Goal: Information Seeking & Learning: Learn about a topic

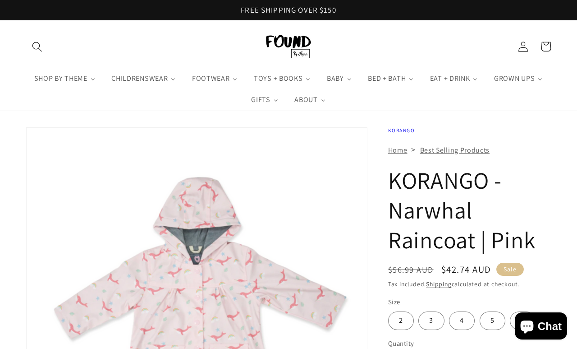
scroll to position [4, 0]
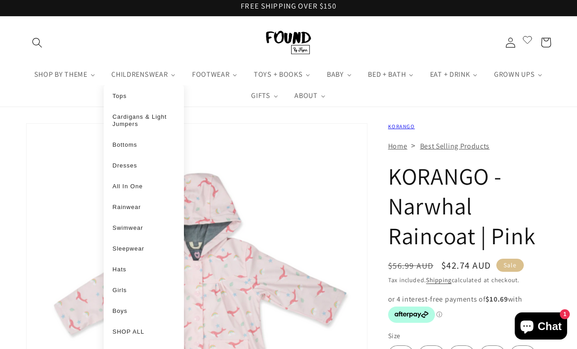
click at [38, 46] on use "Search" at bounding box center [36, 42] width 9 height 9
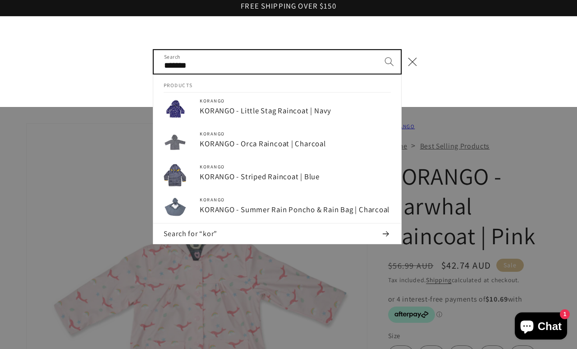
type input "*******"
click at [393, 62] on button "Search" at bounding box center [389, 61] width 23 height 23
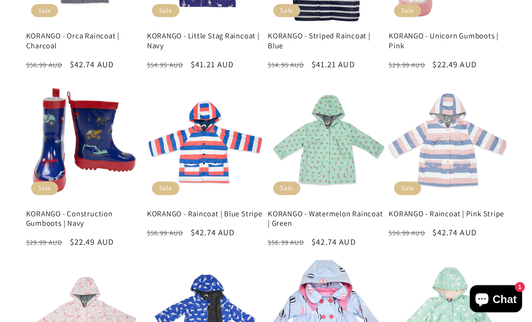
scroll to position [352, 0]
click at [311, 209] on link "KORANGO - Watermelon Raincoat | Green" at bounding box center [326, 218] width 117 height 19
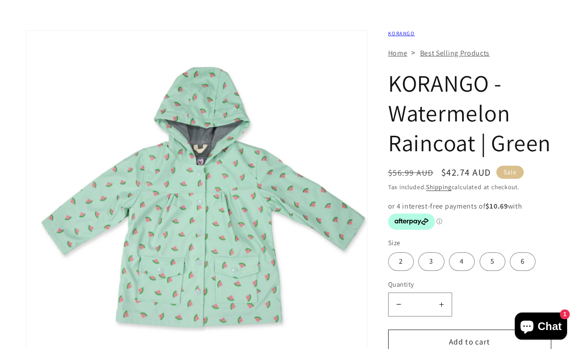
scroll to position [97, 0]
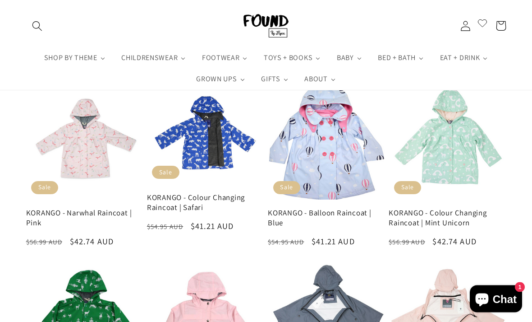
scroll to position [529, 0]
click at [83, 208] on link "KORANGO - Narwhal Raincoat | Pink" at bounding box center [84, 217] width 117 height 19
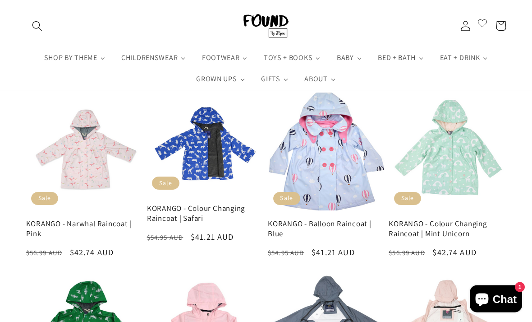
scroll to position [519, 0]
click at [87, 223] on link "KORANGO - Narwhal Raincoat | Pink" at bounding box center [84, 228] width 117 height 19
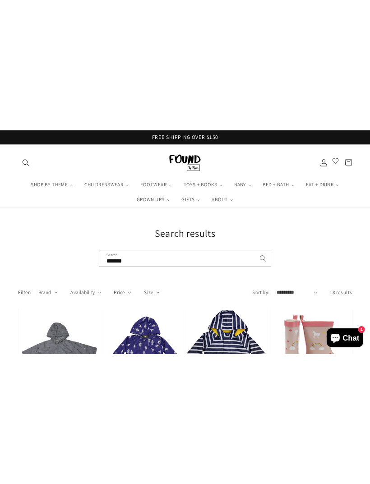
scroll to position [0, 0]
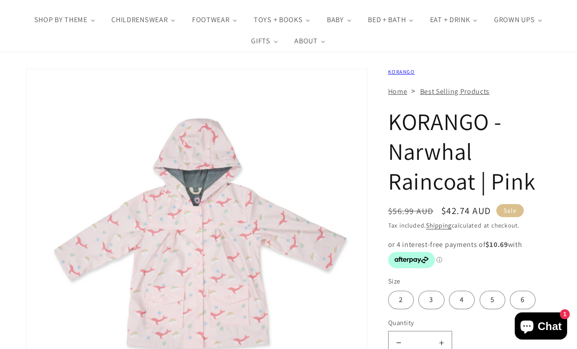
scroll to position [59, 0]
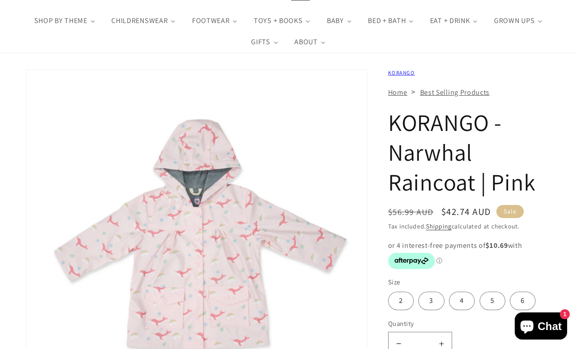
scroll to position [78, 0]
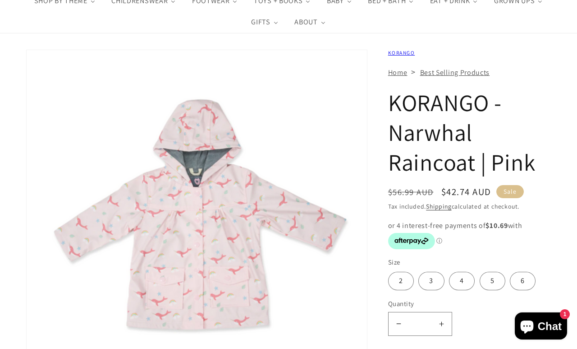
click at [146, 236] on img "Gallery Viewer" at bounding box center [197, 220] width 340 height 341
click at [184, 235] on img "Gallery Viewer" at bounding box center [197, 220] width 340 height 341
click at [195, 244] on img "Gallery Viewer" at bounding box center [197, 220] width 340 height 341
click at [489, 284] on label "5" at bounding box center [493, 280] width 26 height 18
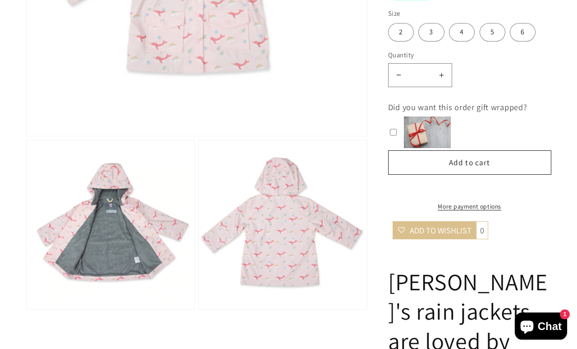
scroll to position [343, 0]
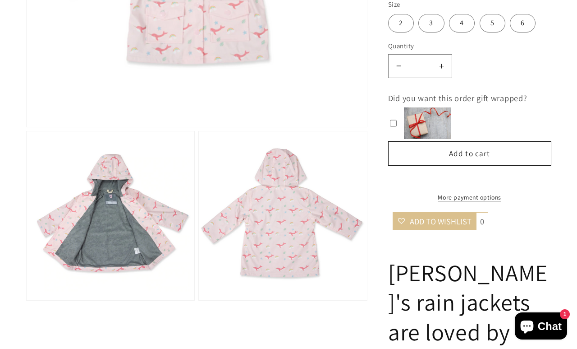
click at [238, 220] on img "Gallery Viewer" at bounding box center [283, 215] width 168 height 169
click at [100, 194] on img "Gallery Viewer" at bounding box center [111, 215] width 168 height 169
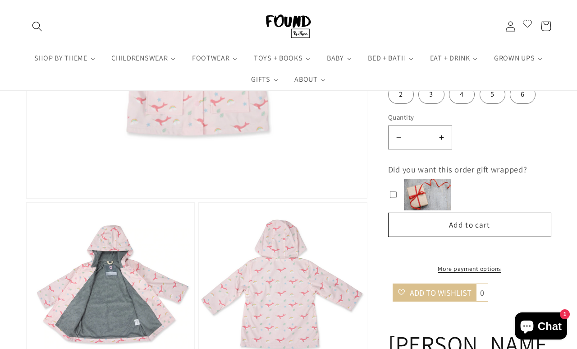
scroll to position [272, 0]
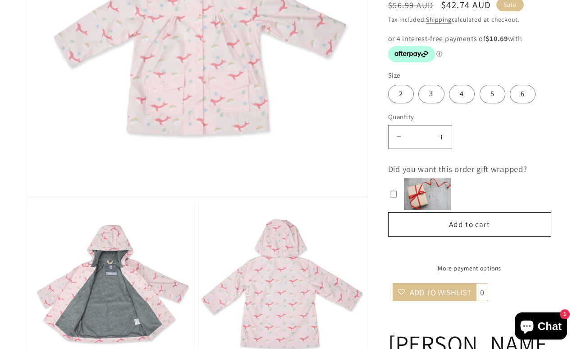
click at [237, 286] on img "Gallery Viewer" at bounding box center [283, 286] width 168 height 169
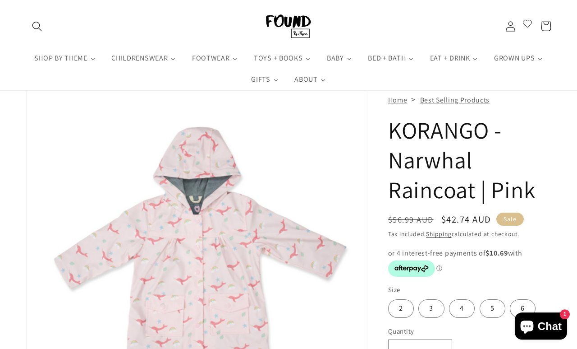
scroll to position [0, 0]
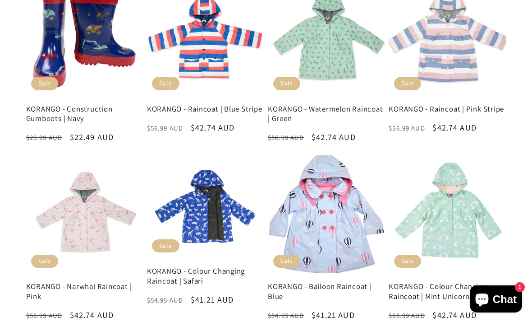
scroll to position [485, 0]
